Goal: Task Accomplishment & Management: Manage account settings

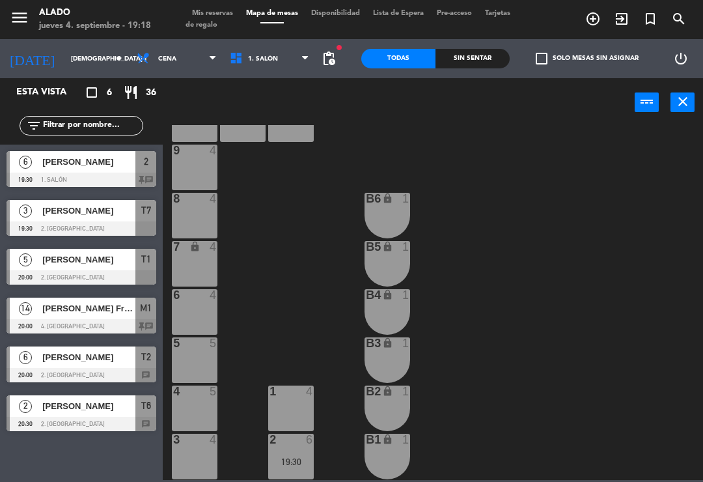
scroll to position [51, 0]
click at [203, 305] on div "6 4" at bounding box center [195, 312] width 46 height 46
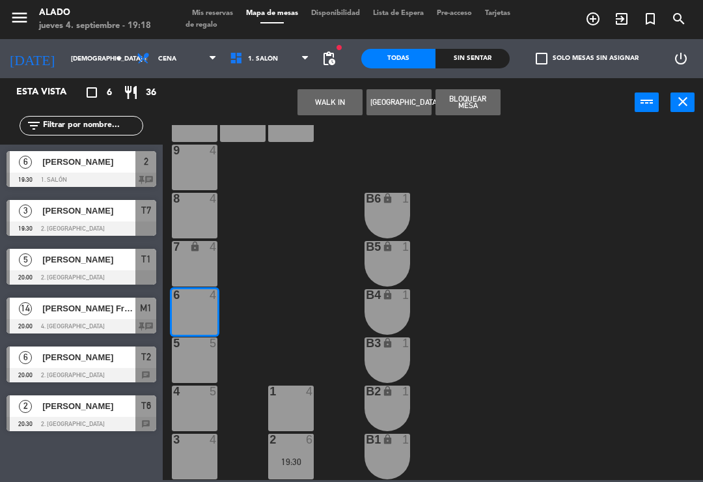
click at [336, 106] on button "WALK IN" at bounding box center [329, 102] width 65 height 26
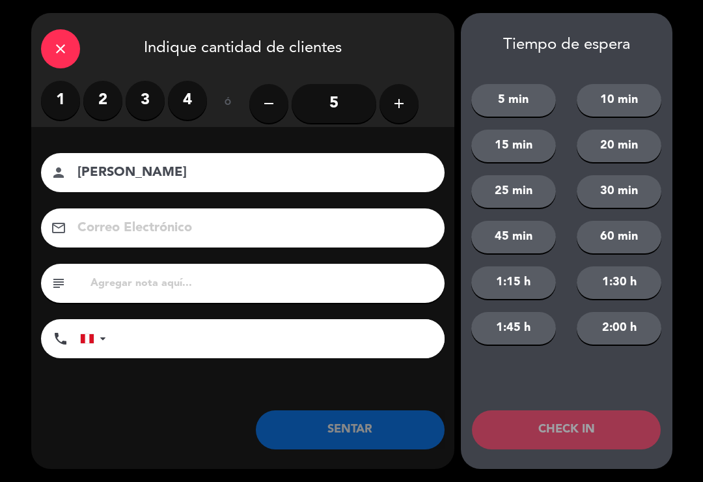
type input "[PERSON_NAME]"
click at [110, 118] on label "2" at bounding box center [102, 100] width 39 height 39
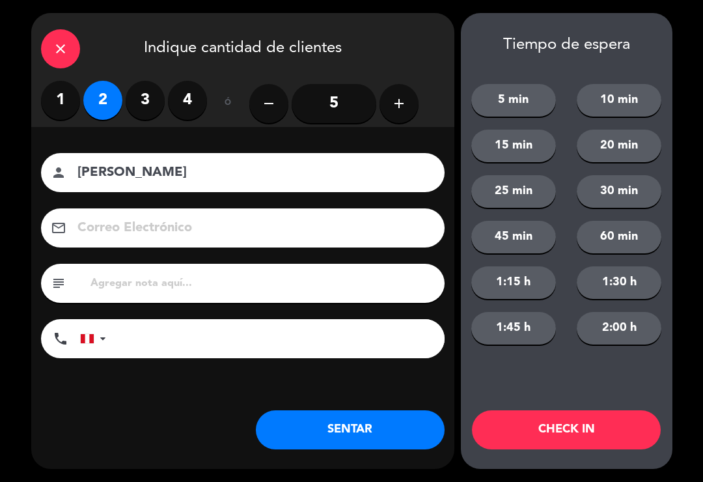
click at [383, 426] on button "SENTAR" at bounding box center [350, 429] width 189 height 39
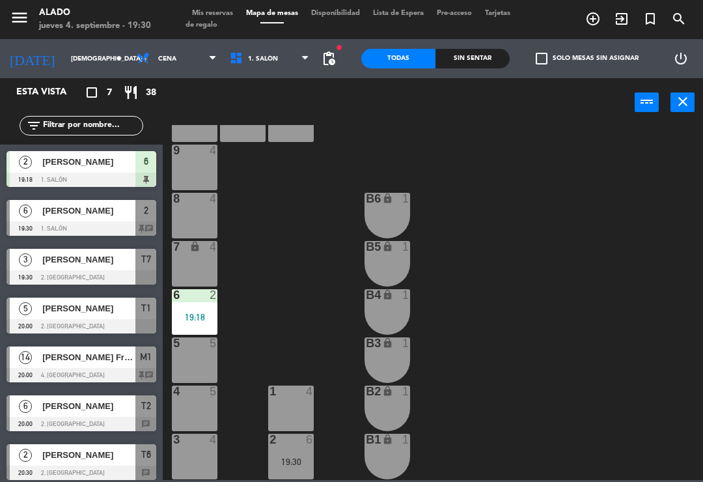
click at [225, 10] on span "Mis reservas" at bounding box center [213, 13] width 54 height 7
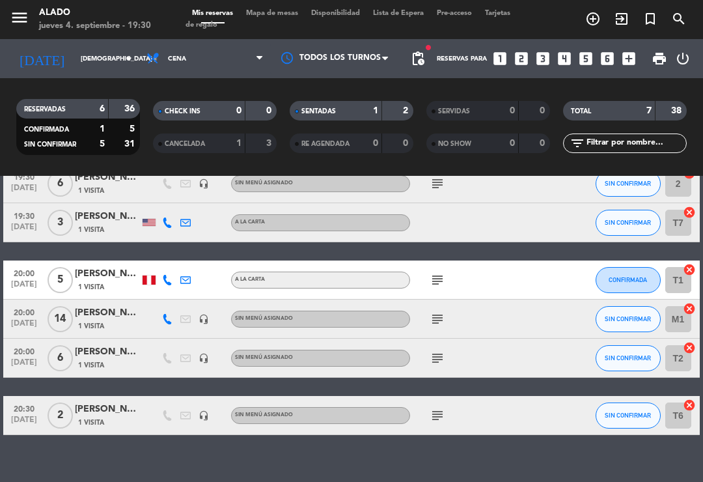
scroll to position [114, 0]
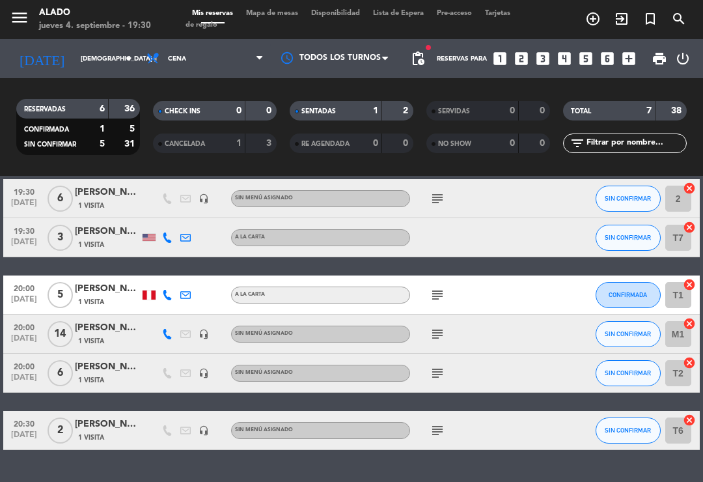
click at [689, 223] on icon "cancel" at bounding box center [689, 227] width 13 height 13
click at [674, 231] on icon "border_all" at bounding box center [680, 238] width 16 height 16
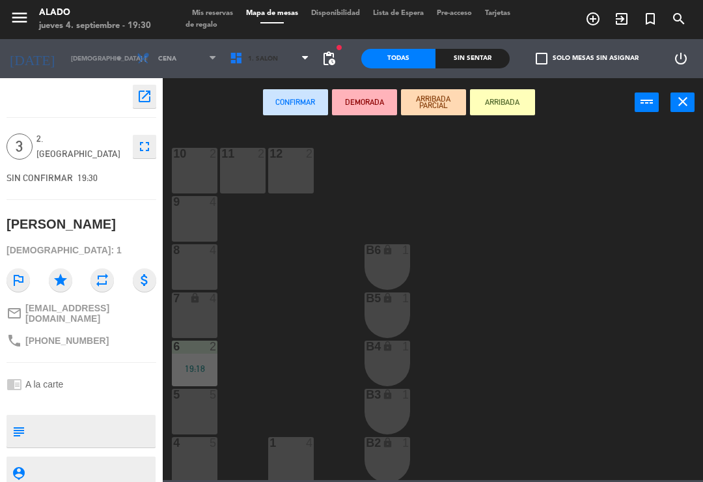
click at [255, 52] on span "1. Salón" at bounding box center [269, 58] width 93 height 29
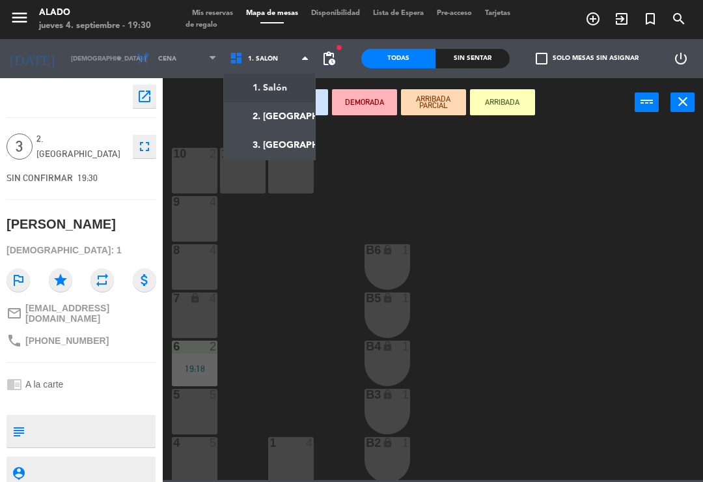
click at [284, 114] on ng-component "menu Alado jueves 4. septiembre - 19:30 Mis reservas Mapa de mesas Disponibilid…" at bounding box center [351, 240] width 703 height 480
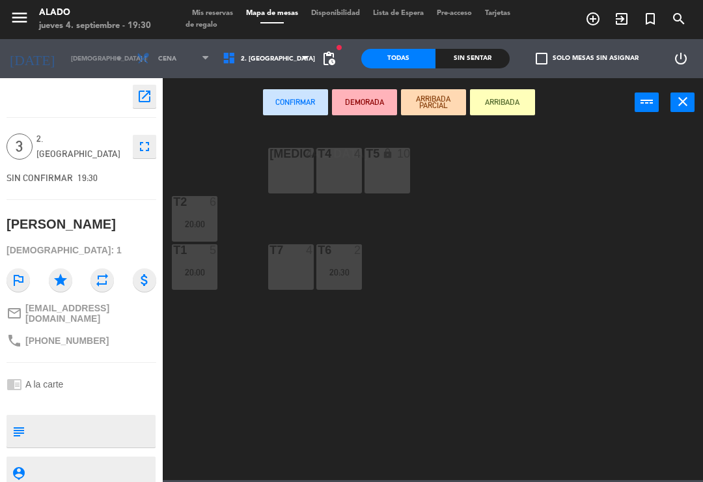
click at [297, 165] on div "[MEDICAL_DATA] 4" at bounding box center [291, 171] width 46 height 46
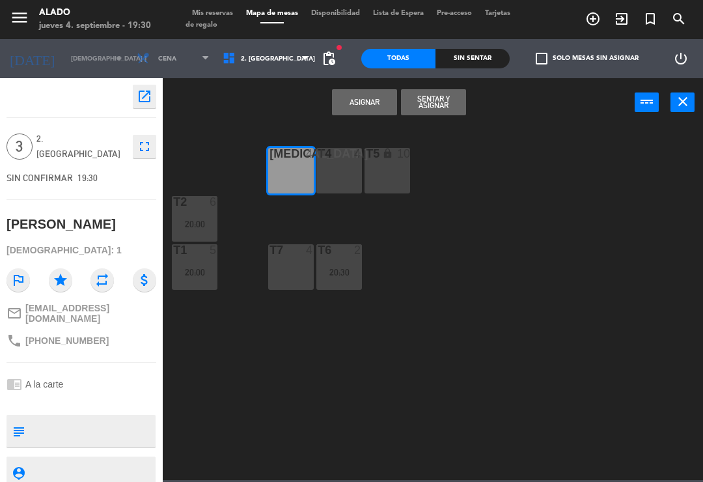
click at [434, 97] on button "Sentar y Asignar" at bounding box center [433, 102] width 65 height 26
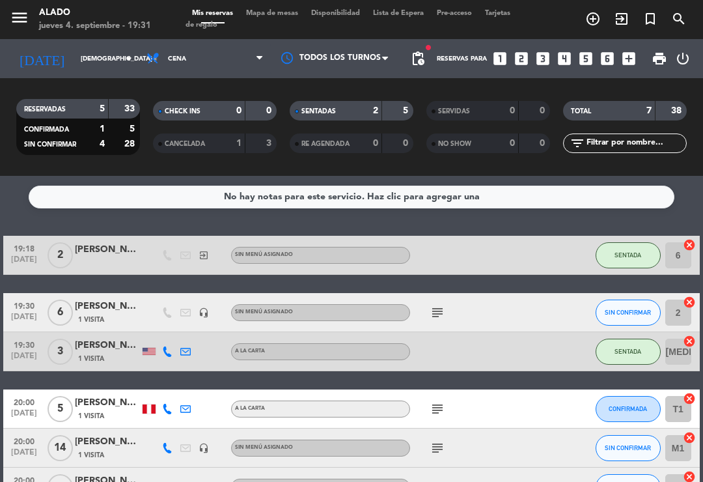
click at [121, 344] on div "[PERSON_NAME]" at bounding box center [107, 345] width 65 height 15
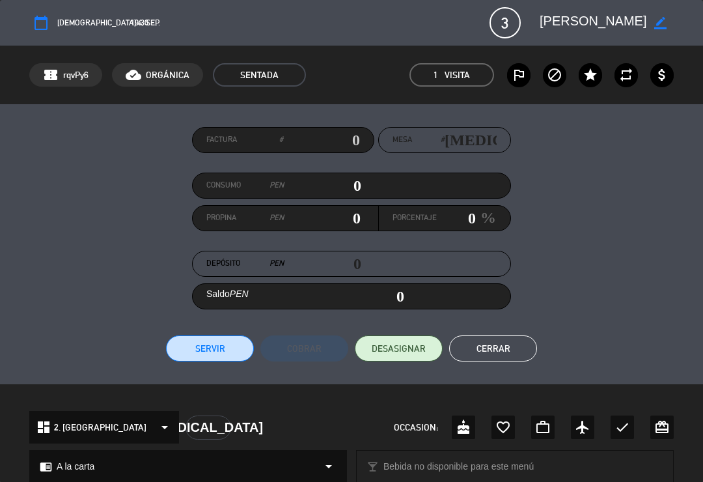
click at [486, 347] on button "Cerrar" at bounding box center [493, 348] width 88 height 26
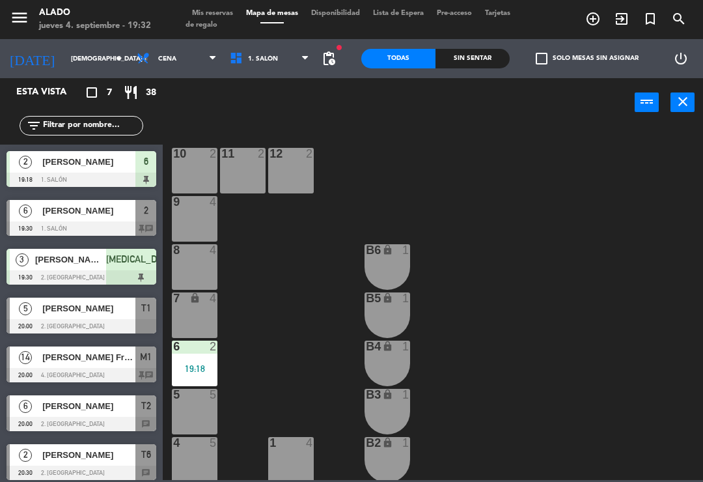
scroll to position [3, 0]
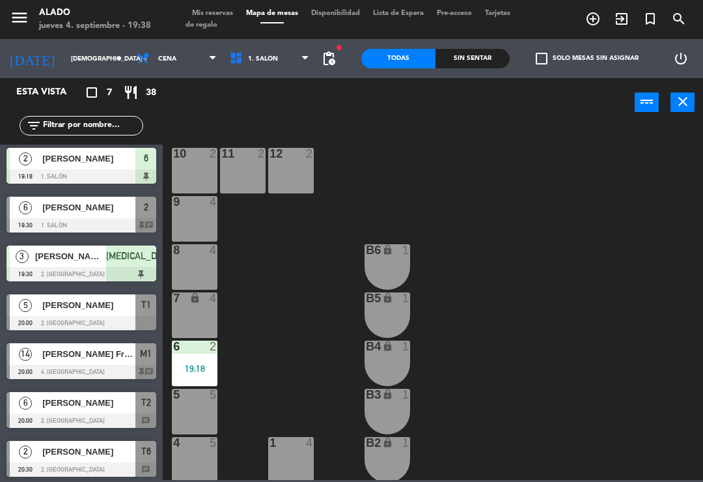
click at [117, 208] on span "[PERSON_NAME]" at bounding box center [88, 207] width 93 height 14
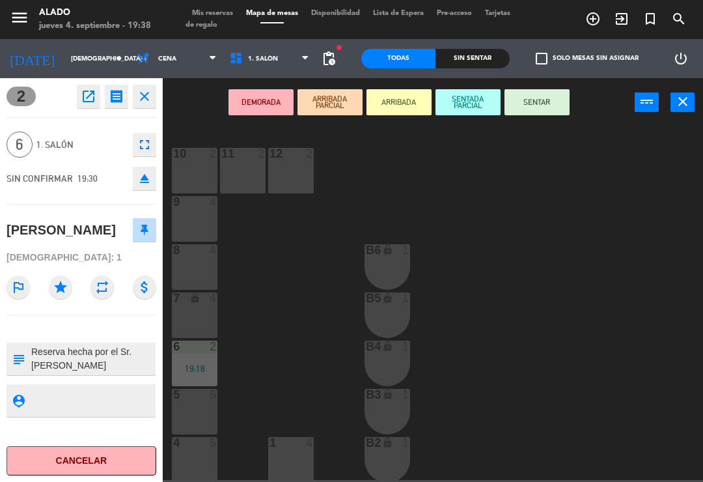
click at [533, 108] on button "SENTAR" at bounding box center [536, 102] width 65 height 26
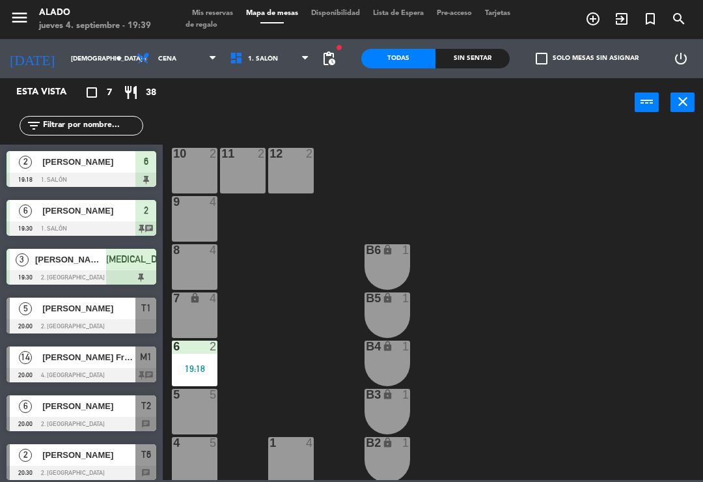
click at [223, 12] on span "Mis reservas" at bounding box center [213, 13] width 54 height 7
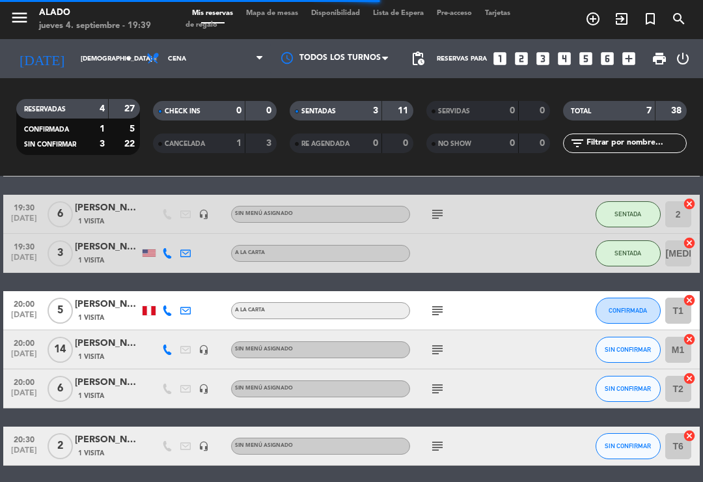
scroll to position [97, 0]
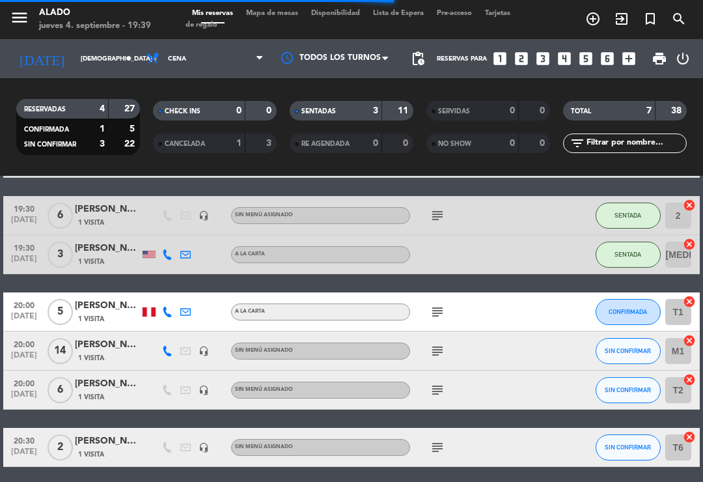
click at [435, 304] on icon "subject" at bounding box center [438, 312] width 16 height 16
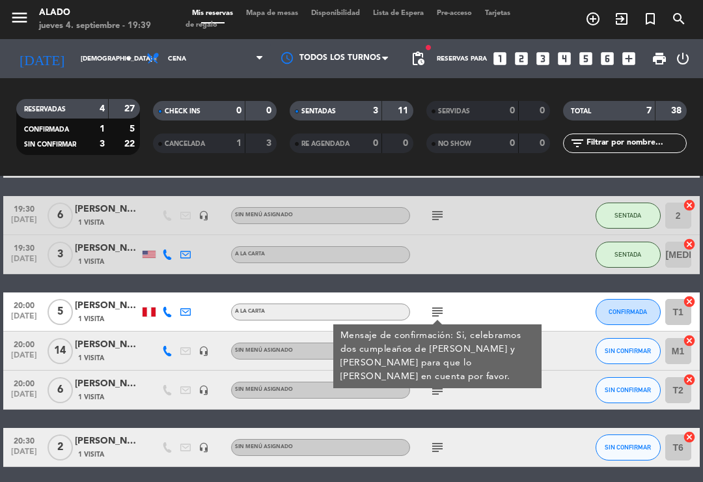
click at [684, 295] on icon "cancel" at bounding box center [689, 301] width 13 height 13
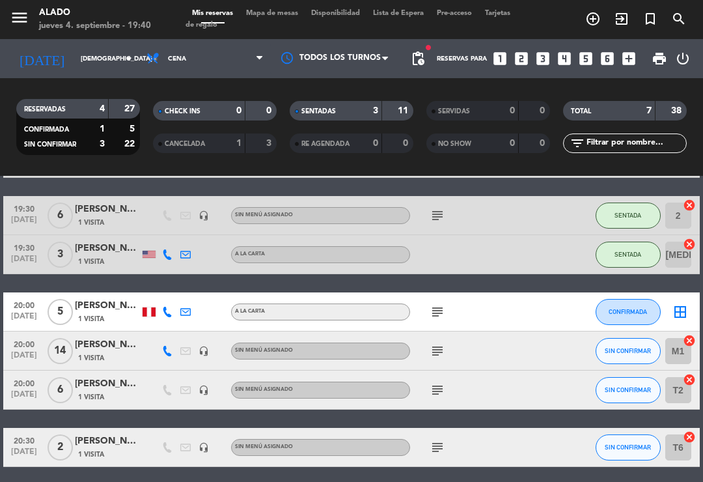
click at [681, 305] on icon "border_all" at bounding box center [680, 312] width 16 height 16
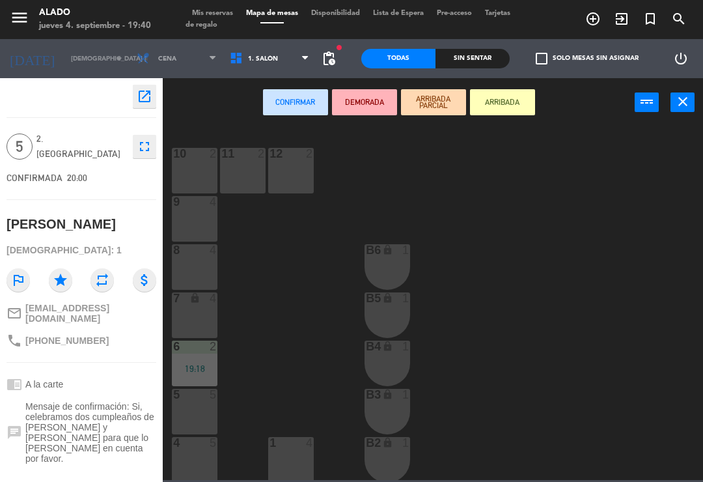
click at [195, 409] on div "5 5" at bounding box center [195, 412] width 46 height 46
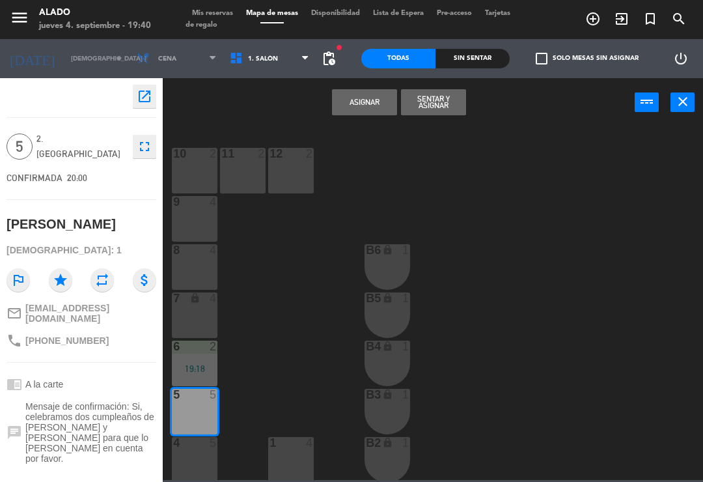
click at [440, 113] on button "Sentar y Asignar" at bounding box center [433, 102] width 65 height 26
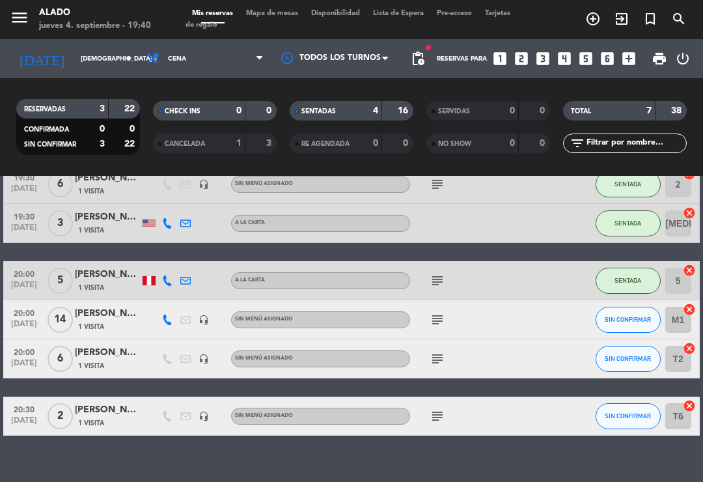
scroll to position [127, 0]
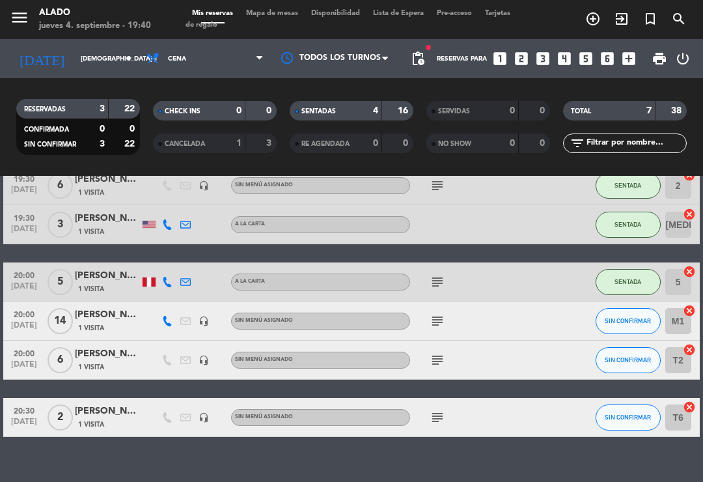
click at [284, 17] on span "Mapa de mesas" at bounding box center [272, 13] width 65 height 7
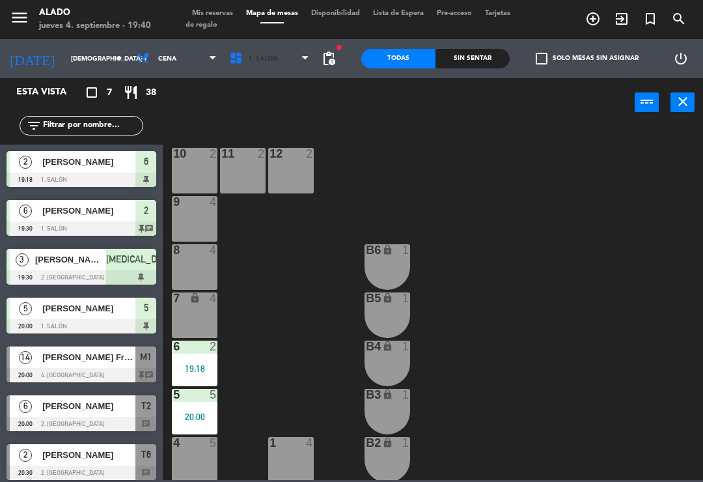
click at [261, 55] on span "1. Salón" at bounding box center [263, 58] width 30 height 7
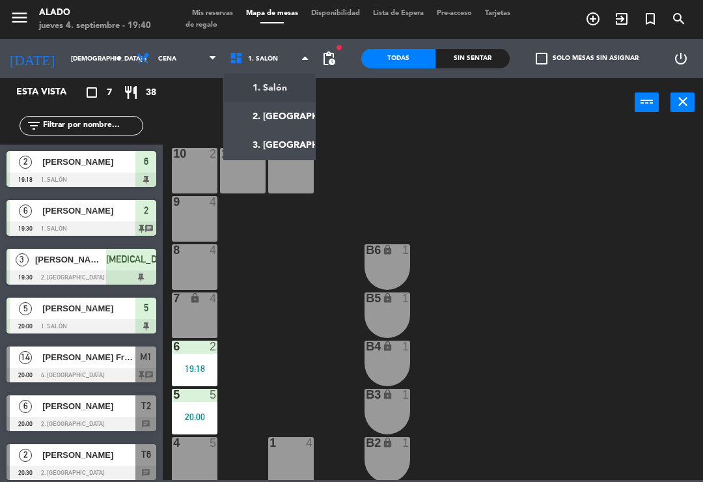
click at [291, 116] on ng-component "menu Alado jueves 4. septiembre - 19:40 Mis reservas Mapa de mesas Disponibilid…" at bounding box center [351, 240] width 703 height 480
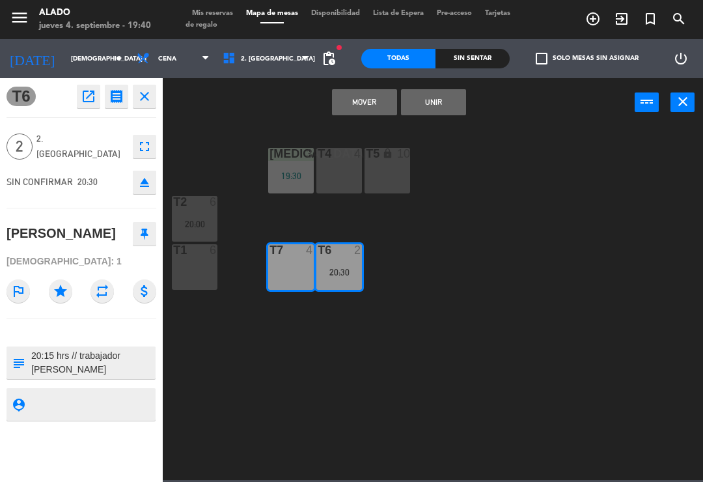
click at [363, 111] on button "Mover" at bounding box center [364, 102] width 65 height 26
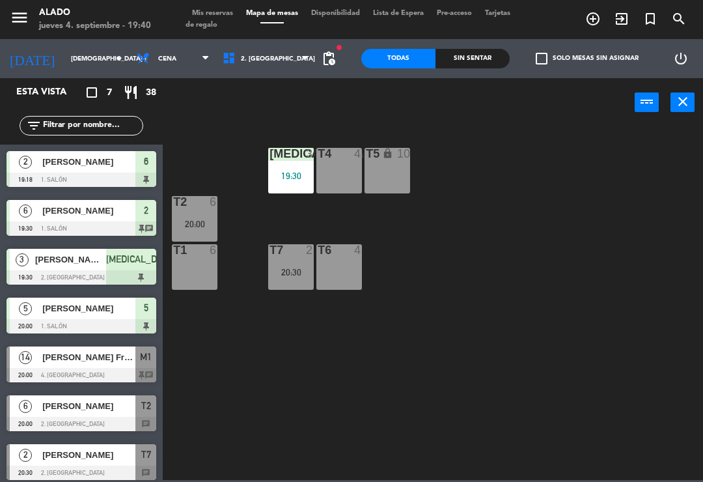
scroll to position [6, 0]
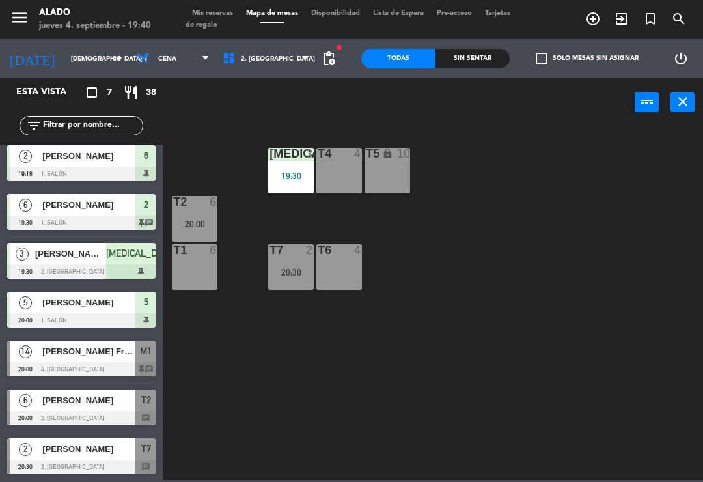
click at [337, 267] on div "T6 4" at bounding box center [339, 267] width 46 height 46
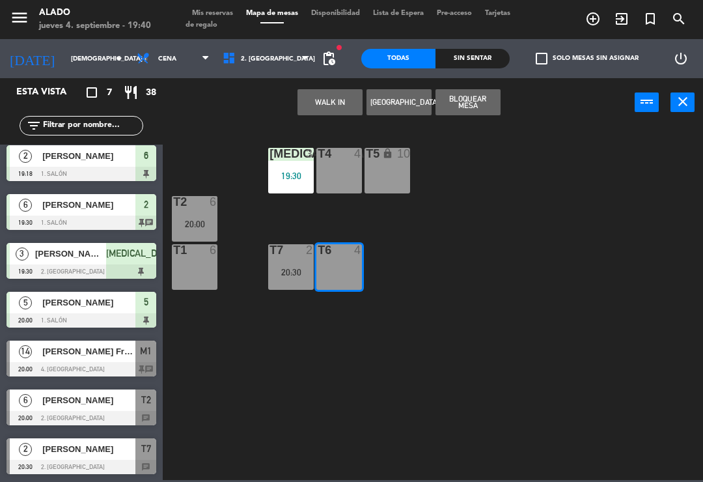
click at [330, 98] on button "WALK IN" at bounding box center [329, 102] width 65 height 26
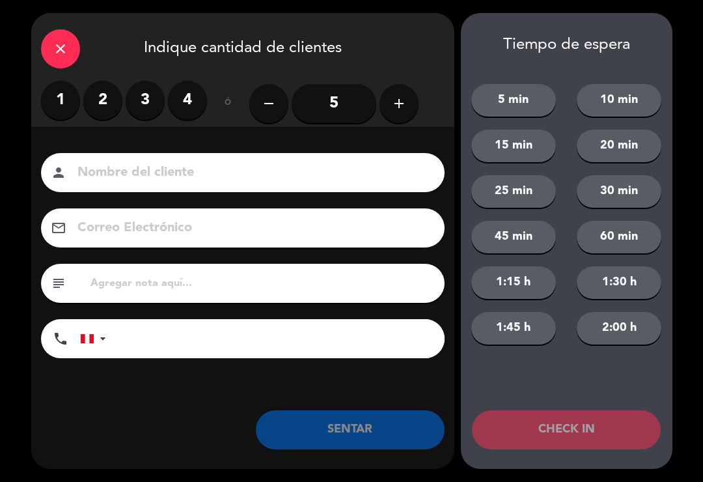
click at [112, 105] on label "2" at bounding box center [102, 100] width 39 height 39
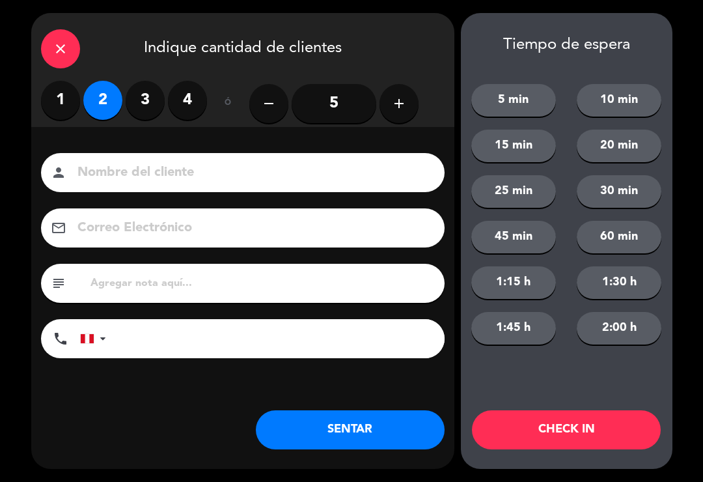
click at [184, 173] on input at bounding box center [252, 172] width 352 height 23
type input "[PERSON_NAME]"
click at [402, 62] on div "close Indique cantidad de clientes" at bounding box center [242, 47] width 423 height 68
click at [331, 433] on button "SENTAR" at bounding box center [350, 429] width 189 height 39
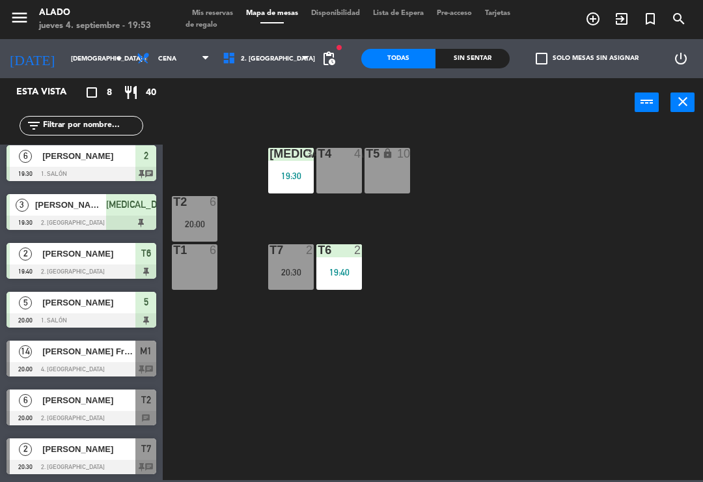
scroll to position [55, 0]
click at [225, 10] on span "Mis reservas" at bounding box center [213, 13] width 54 height 7
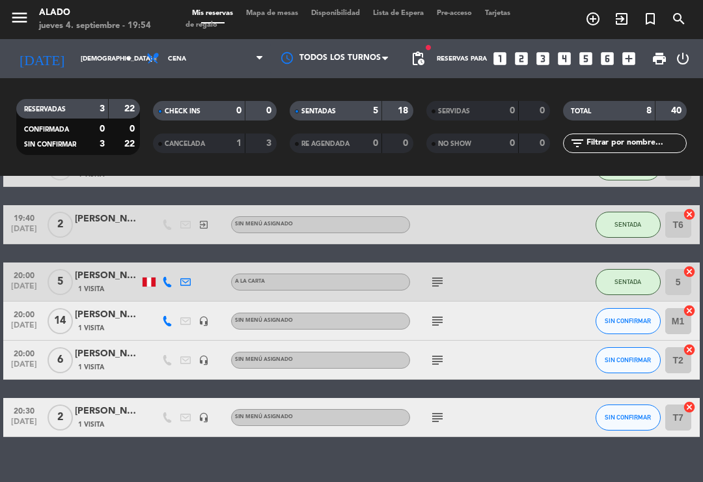
scroll to position [184, 0]
click at [695, 343] on icon "cancel" at bounding box center [689, 349] width 13 height 13
click at [673, 363] on icon "border_all" at bounding box center [680, 360] width 16 height 16
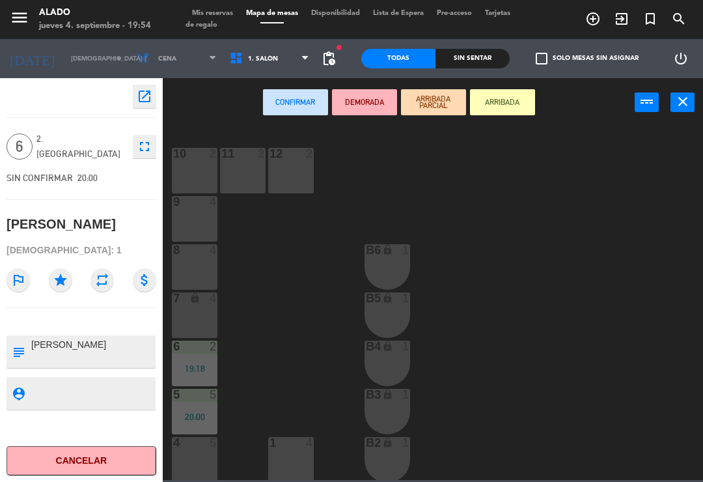
click at [286, 64] on span "1. Salón" at bounding box center [269, 58] width 93 height 29
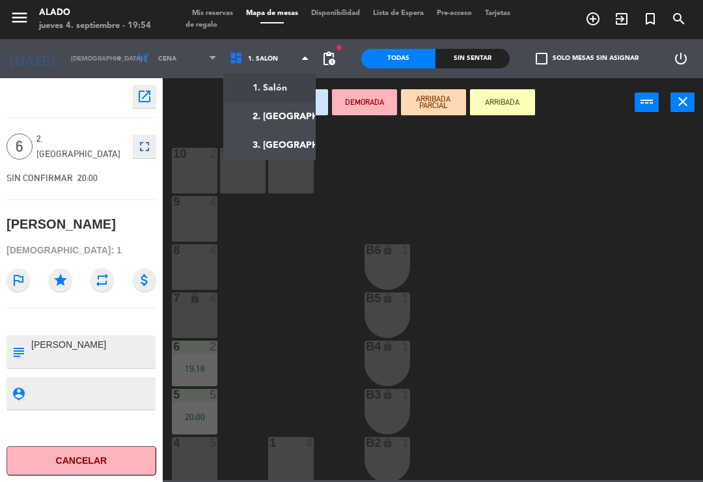
click at [281, 109] on ng-component "menu Alado jueves 4. septiembre - 19:54 Mis reservas Mapa de mesas Disponibilid…" at bounding box center [351, 240] width 703 height 480
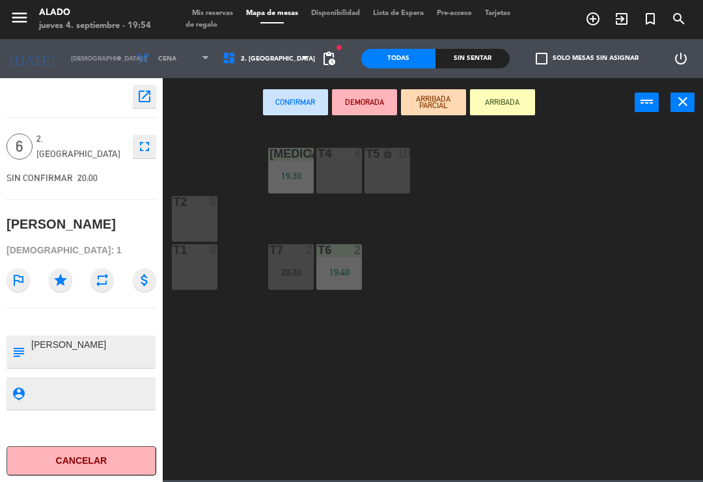
click at [193, 256] on div "T1 6" at bounding box center [195, 250] width 46 height 13
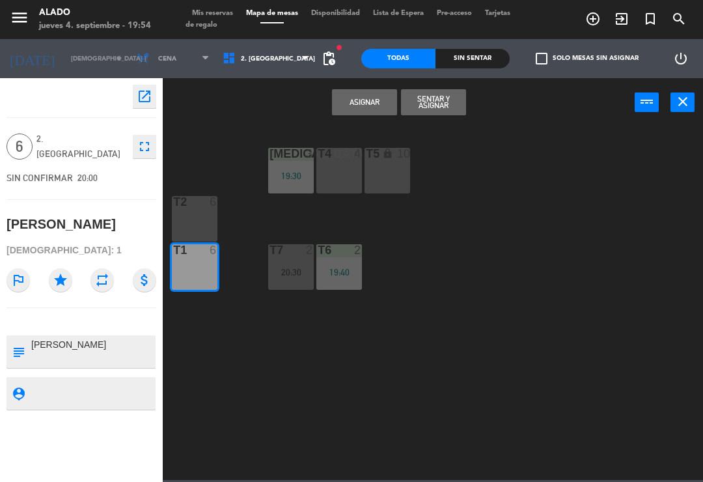
click at [439, 96] on button "Sentar y Asignar" at bounding box center [433, 102] width 65 height 26
